Goal: Transaction & Acquisition: Purchase product/service

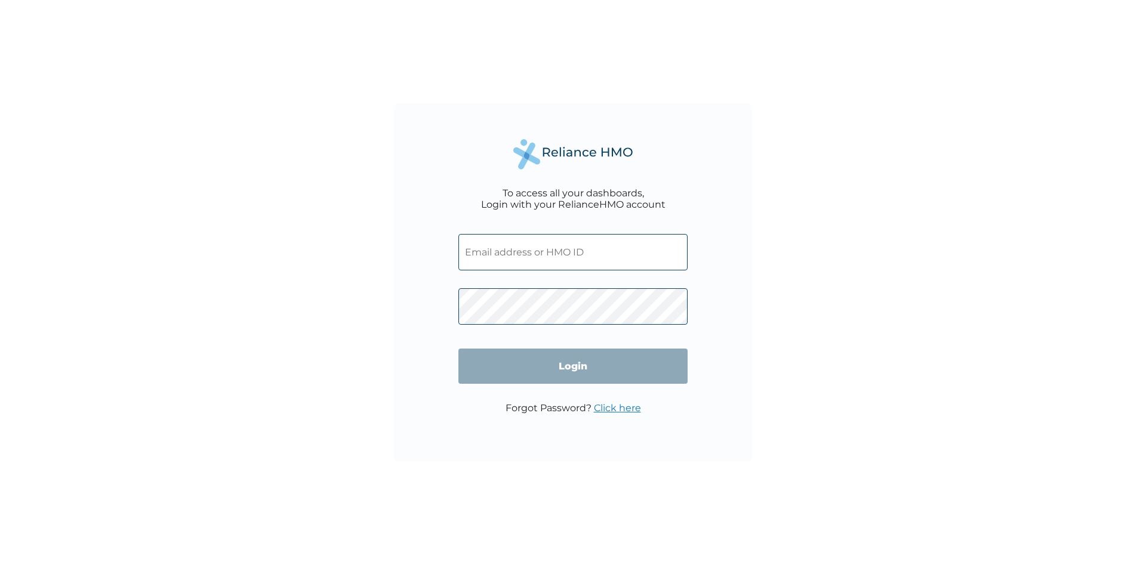
type input "alukoyomi2u@yahoo.com"
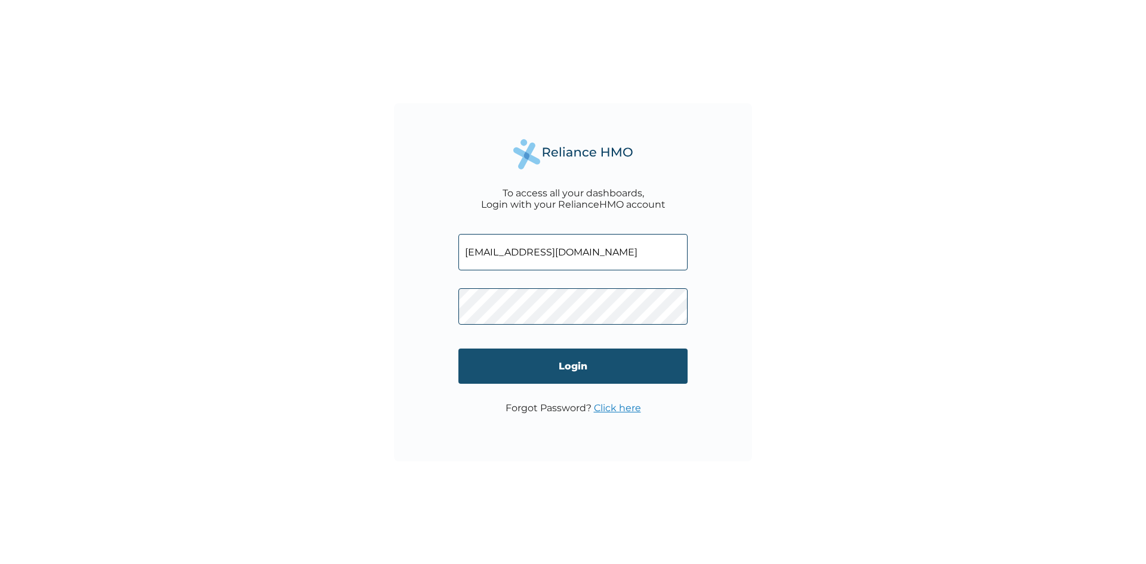
click at [563, 360] on input "Login" at bounding box center [572, 366] width 229 height 35
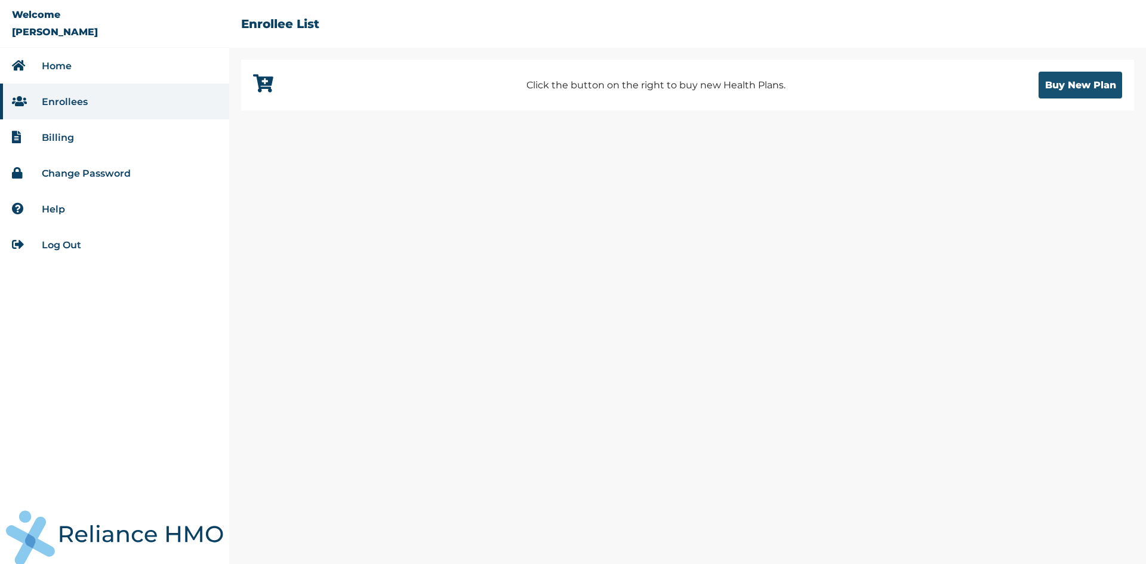
click at [1095, 85] on button "Buy New Plan" at bounding box center [1080, 85] width 84 height 27
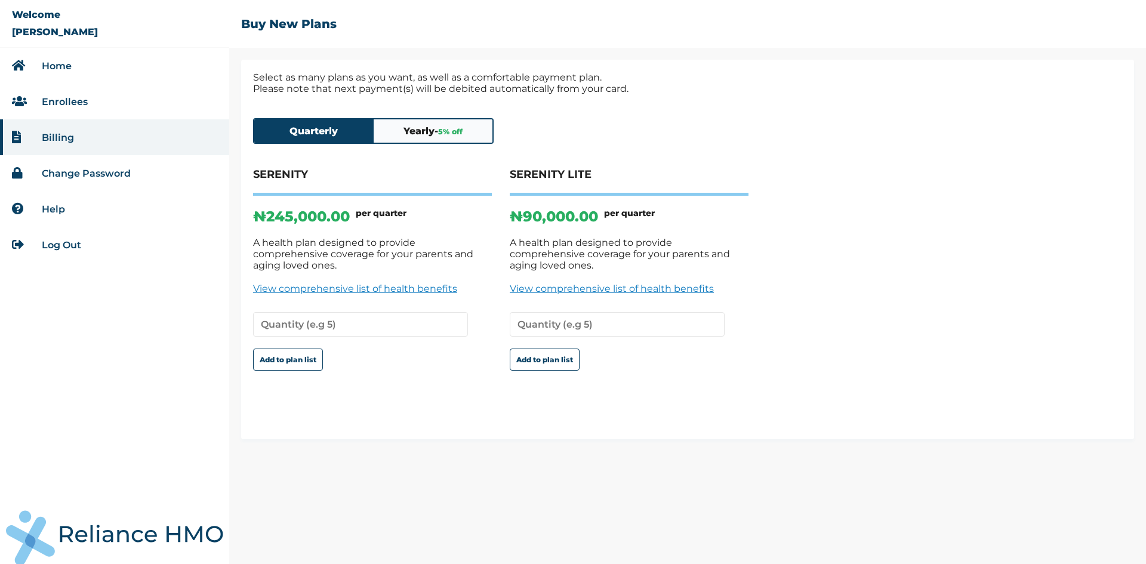
click at [437, 131] on button "Yearly - 5 % off" at bounding box center [433, 130] width 119 height 23
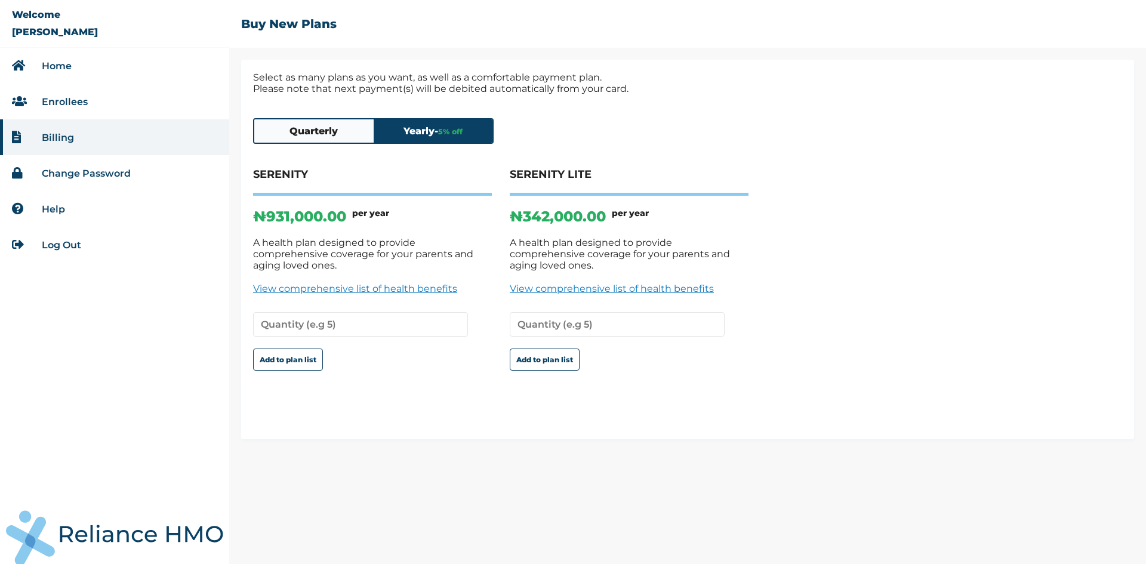
click at [329, 133] on button "Quarterly" at bounding box center [313, 130] width 119 height 23
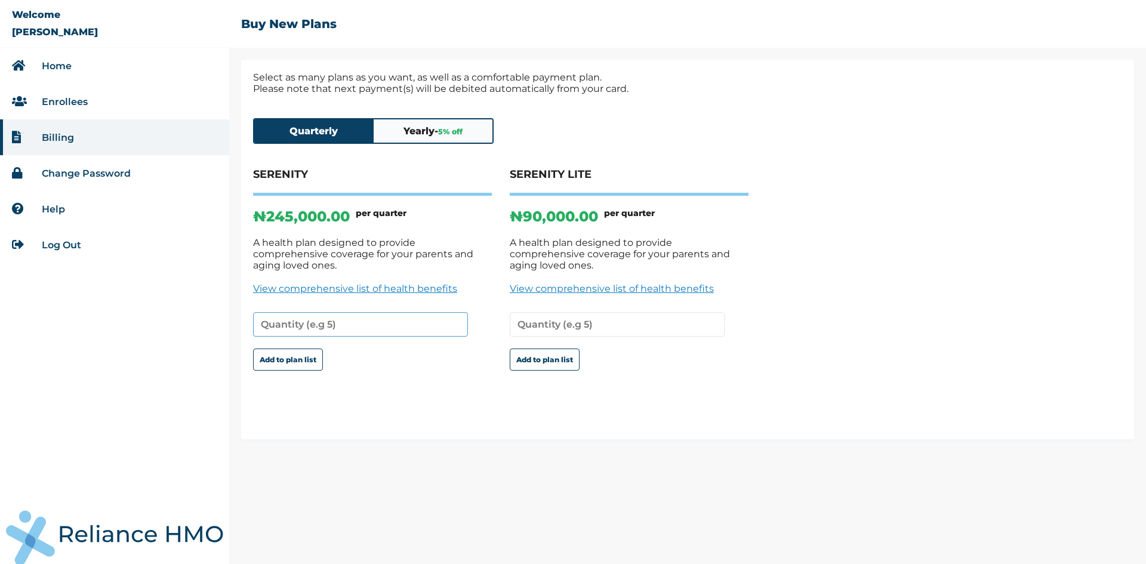
click at [319, 312] on input "number" at bounding box center [360, 324] width 215 height 24
type input "1"
click at [68, 100] on link "Enrollees" at bounding box center [65, 101] width 46 height 11
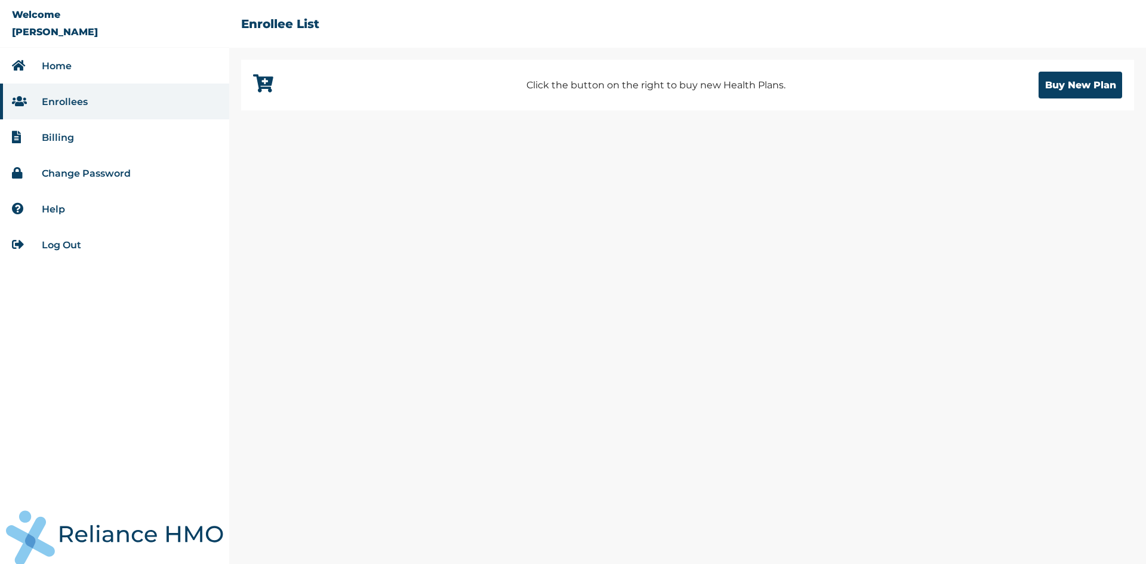
click at [59, 67] on link "Home" at bounding box center [57, 65] width 30 height 11
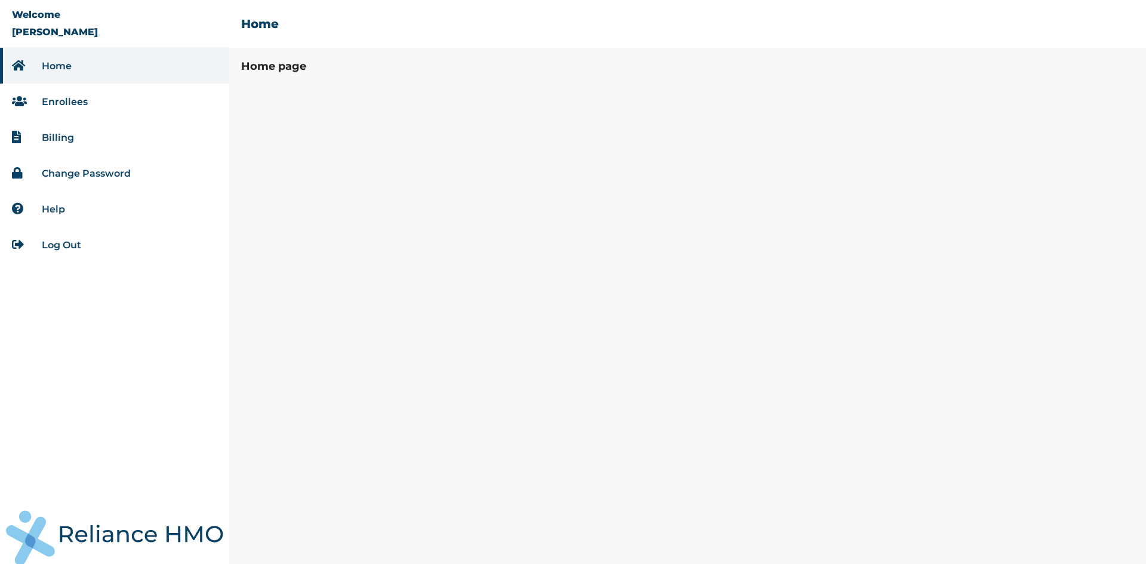
click at [61, 130] on li "Billing" at bounding box center [114, 137] width 229 height 36
click at [61, 136] on link "Billing" at bounding box center [58, 137] width 32 height 11
